Goal: Obtain resource: Download file/media

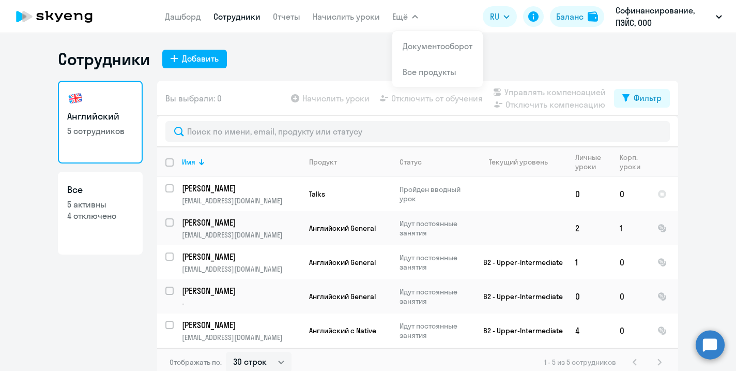
select select "30"
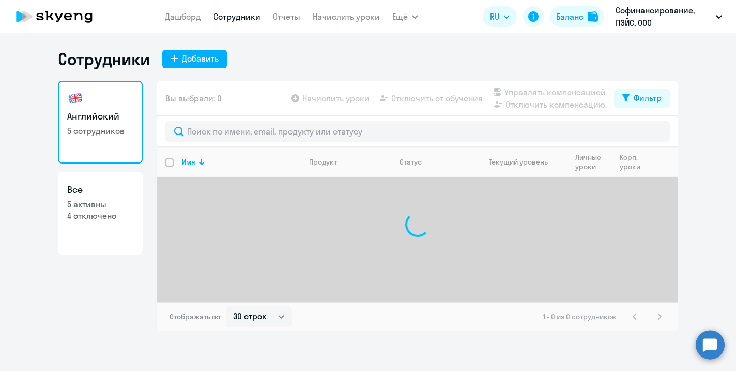
select select "30"
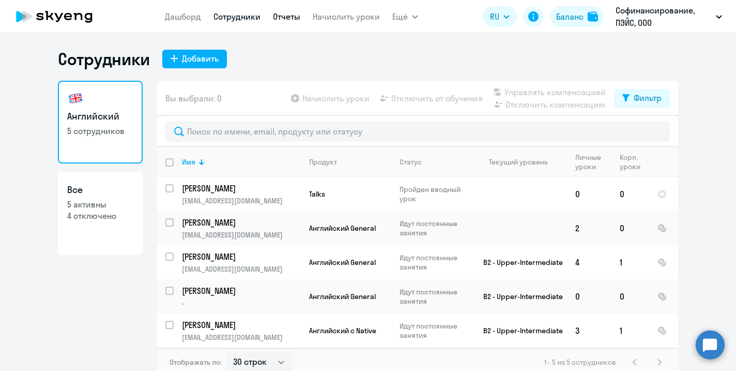
click at [289, 16] on link "Отчеты" at bounding box center [286, 16] width 27 height 10
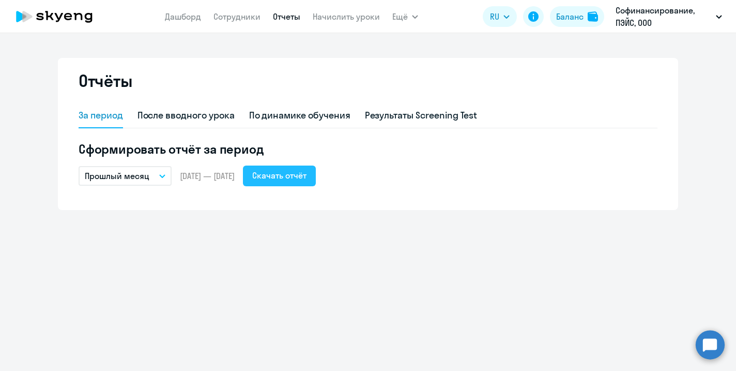
click at [302, 173] on div "Скачать отчёт" at bounding box center [279, 175] width 54 height 12
click at [205, 112] on div "После вводного урока" at bounding box center [185, 115] width 97 height 13
select select "10"
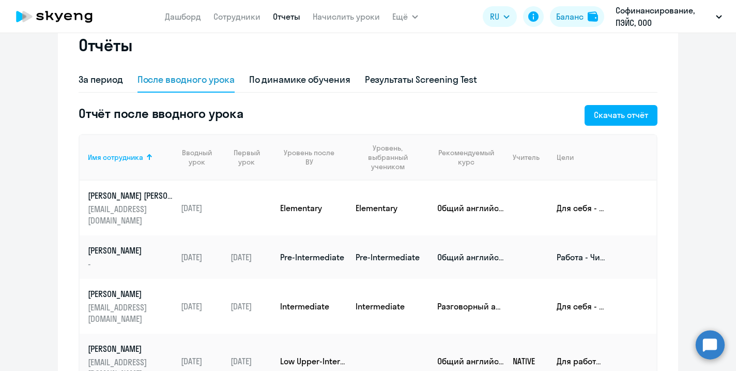
scroll to position [33, 0]
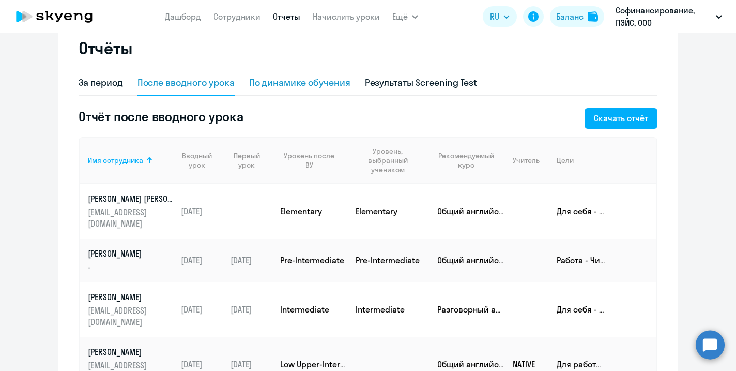
click at [296, 78] on div "По динамике обучения" at bounding box center [299, 82] width 101 height 13
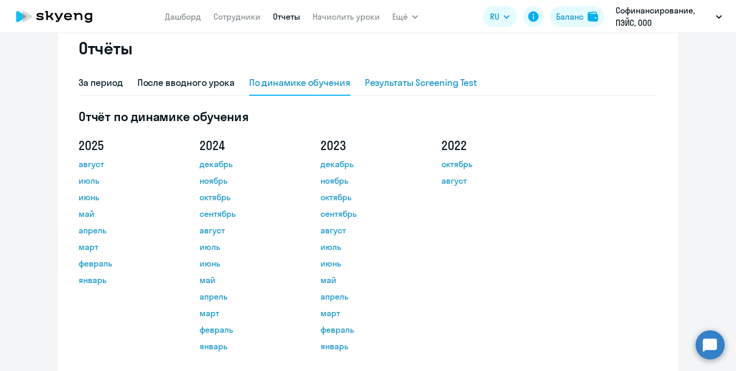
click at [376, 80] on div "Результаты Screening Test" at bounding box center [421, 82] width 113 height 13
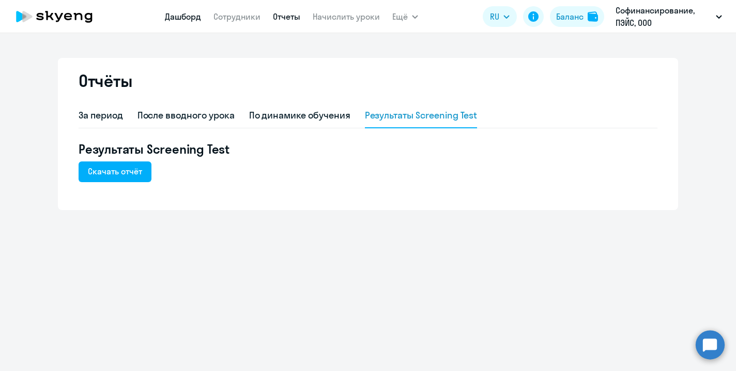
click at [175, 20] on link "Дашборд" at bounding box center [183, 16] width 36 height 10
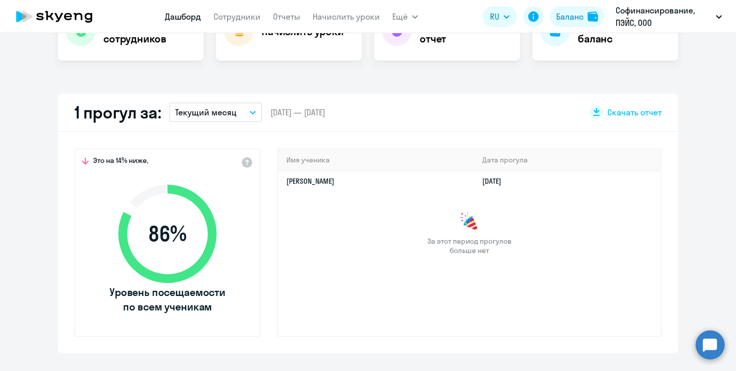
select select "30"
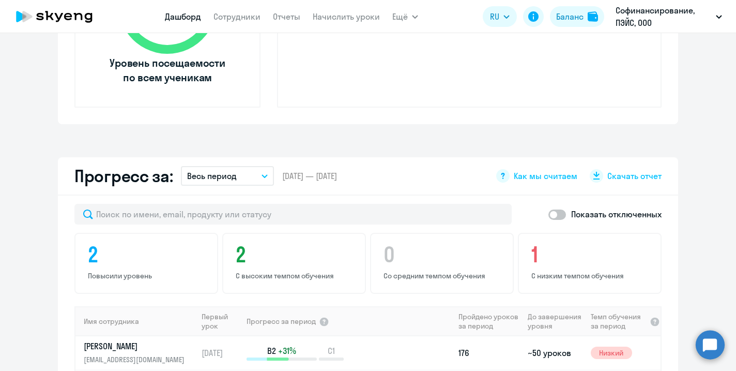
scroll to position [505, 0]
